Goal: Complete application form

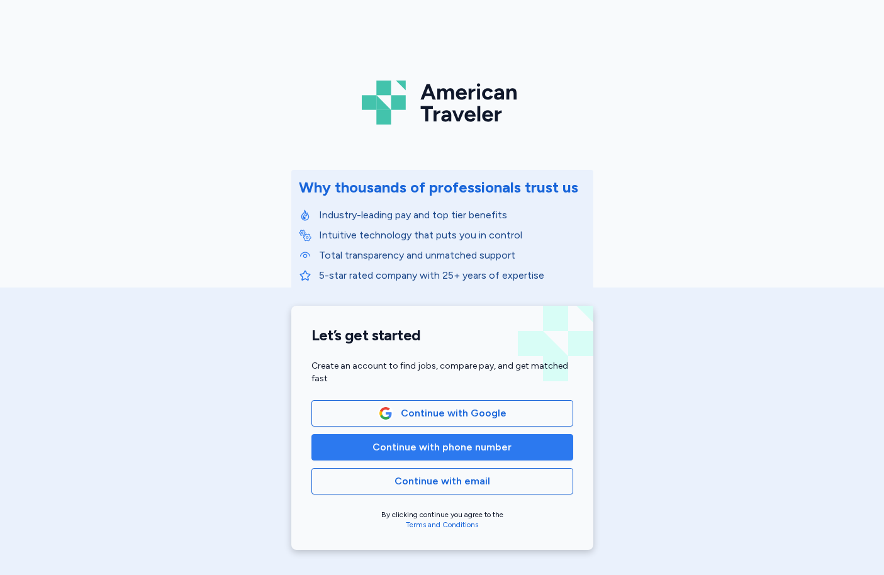
click at [478, 448] on span "Continue with phone number" at bounding box center [441, 447] width 139 height 15
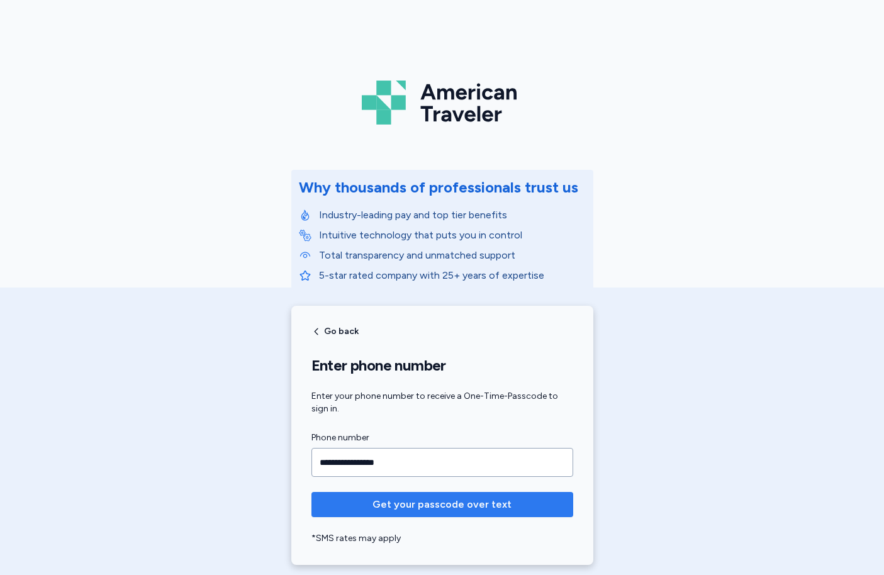
type input "**********"
click at [472, 504] on span "Get your passcode over text" at bounding box center [441, 504] width 139 height 15
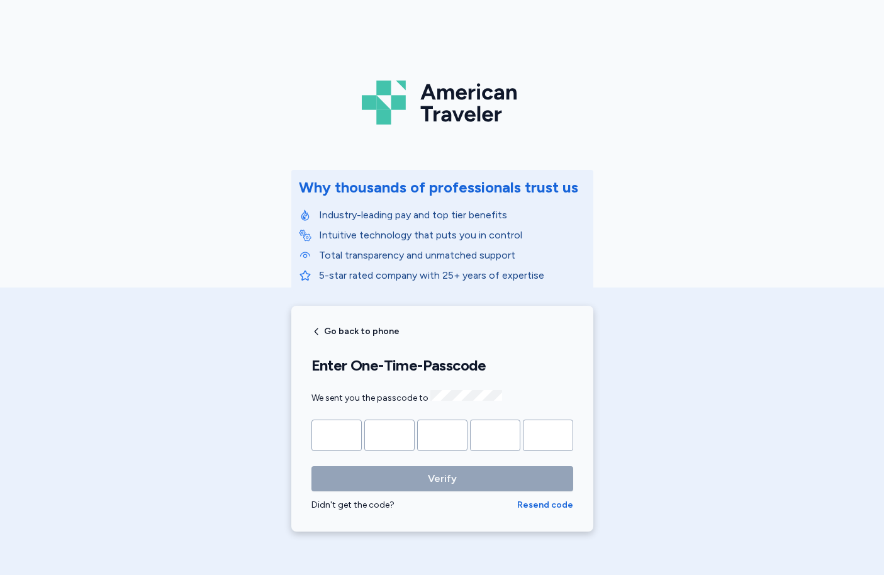
type input "*"
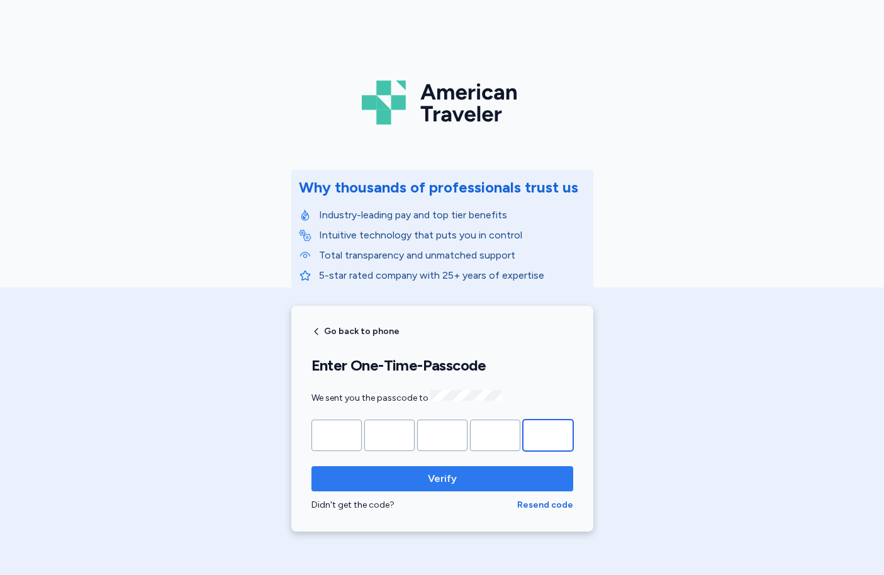
type input "*"
click at [437, 479] on span "Verify" at bounding box center [442, 478] width 29 height 15
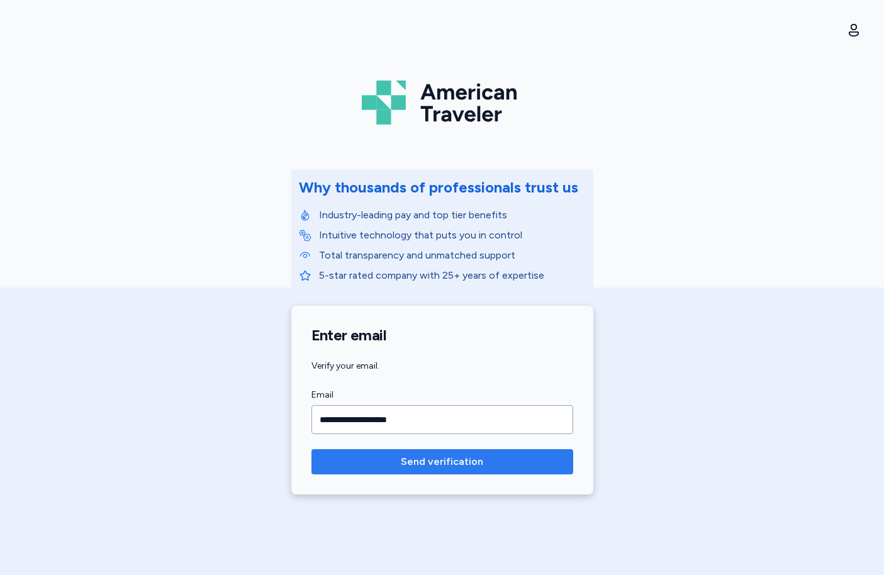
type input "**********"
click at [443, 465] on span "Send verification" at bounding box center [442, 461] width 82 height 15
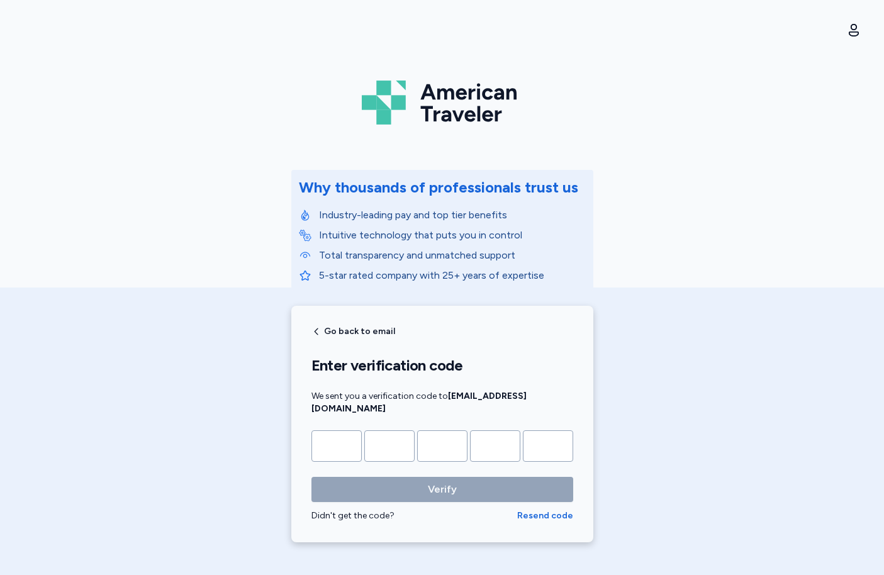
type input "*"
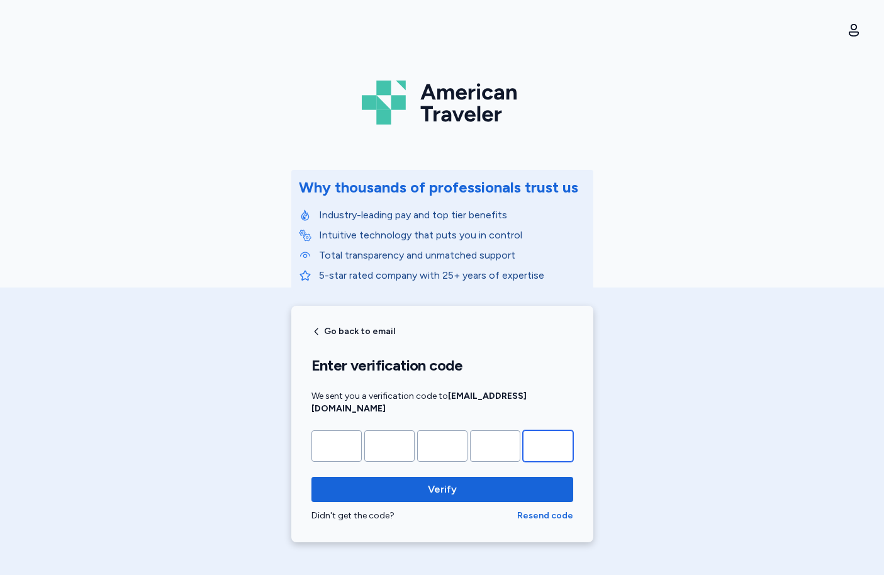
type input "*"
click at [311, 477] on button "Verify" at bounding box center [442, 489] width 262 height 25
